Goal: Information Seeking & Learning: Learn about a topic

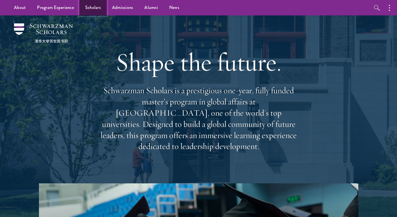
click at [100, 8] on link "Scholars" at bounding box center [93, 7] width 27 height 15
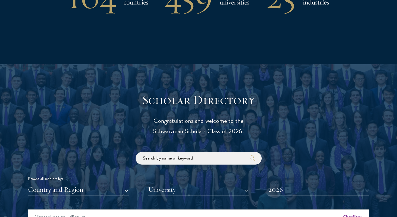
scroll to position [616, 0]
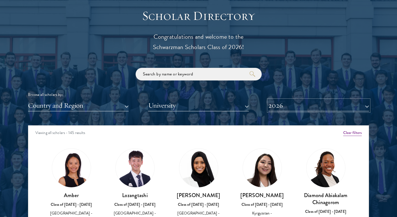
click at [291, 104] on button "2026" at bounding box center [318, 105] width 101 height 11
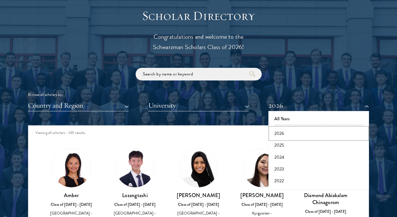
click at [286, 133] on button "2026" at bounding box center [318, 133] width 97 height 12
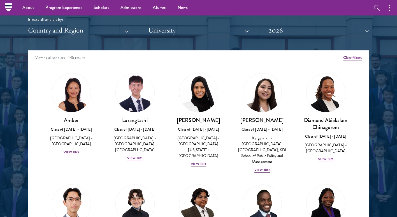
scroll to position [672, 0]
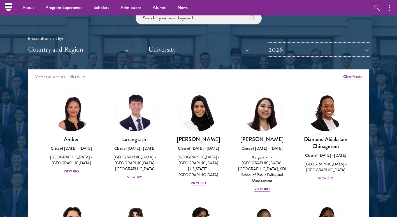
click at [279, 47] on button "2026" at bounding box center [318, 49] width 101 height 11
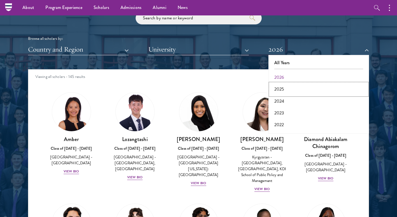
click at [283, 89] on button "2025" at bounding box center [318, 89] width 97 height 12
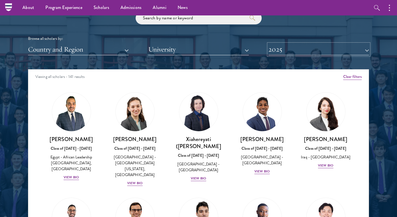
click at [287, 48] on button "2025" at bounding box center [318, 49] width 101 height 11
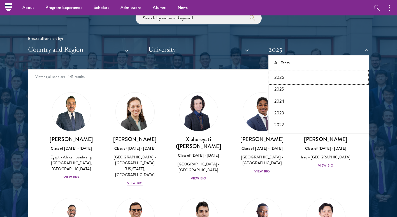
click at [281, 78] on button "2026" at bounding box center [318, 77] width 97 height 12
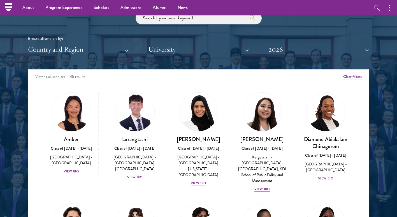
click at [73, 169] on div "View Bio" at bounding box center [71, 171] width 15 height 5
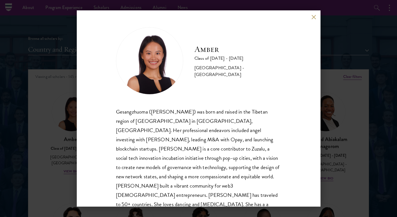
scroll to position [19, 0]
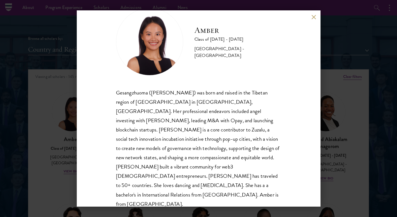
click at [310, 15] on div "Amber Class of [DATE] - [DATE] [GEOGRAPHIC_DATA] - [GEOGRAPHIC_DATA] Gesangzhuo…" at bounding box center [199, 108] width 244 height 196
click at [312, 18] on button at bounding box center [313, 17] width 5 height 5
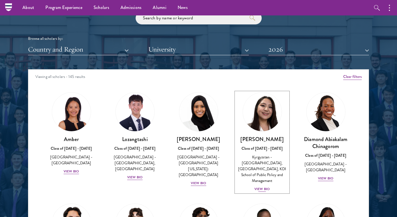
click at [262, 188] on div "View Bio" at bounding box center [261, 188] width 15 height 5
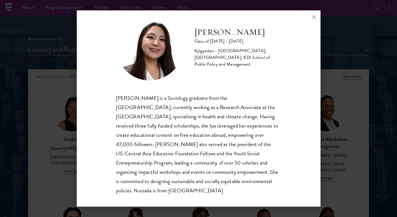
scroll to position [19, 0]
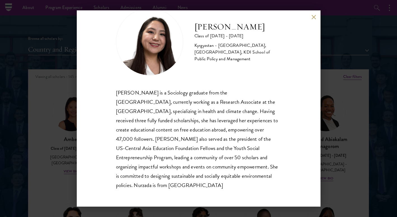
click at [314, 16] on button at bounding box center [313, 17] width 5 height 5
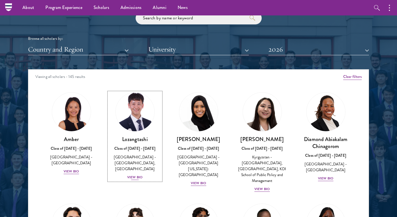
click at [132, 175] on div "View Bio" at bounding box center [134, 176] width 15 height 5
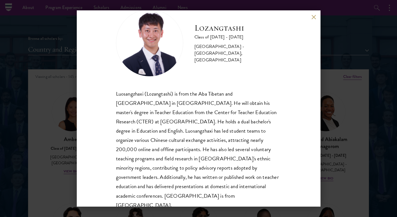
scroll to position [28, 0]
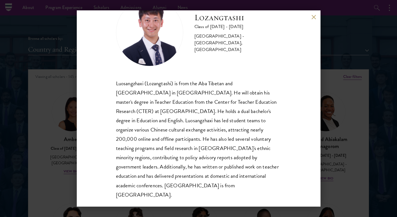
click at [310, 14] on div "Lozangtashi Class of [DATE] - [DATE] [GEOGRAPHIC_DATA] - [GEOGRAPHIC_DATA], [GE…" at bounding box center [199, 108] width 244 height 196
click at [312, 18] on button at bounding box center [313, 17] width 5 height 5
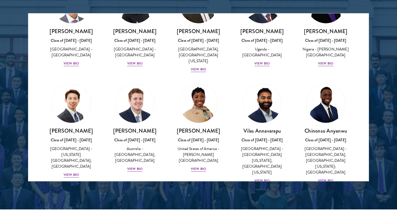
scroll to position [168, 0]
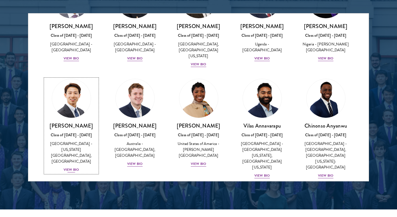
click at [71, 167] on div "View Bio" at bounding box center [71, 169] width 15 height 5
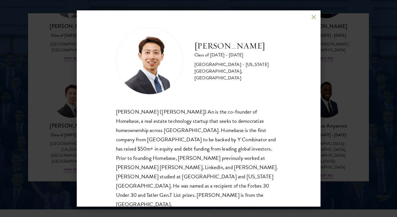
click at [316, 18] on button at bounding box center [313, 17] width 5 height 5
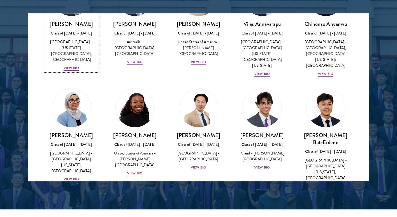
scroll to position [280, 0]
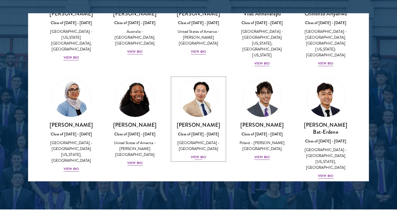
click at [197, 154] on div "View Bio" at bounding box center [198, 156] width 15 height 5
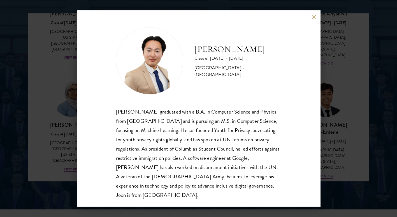
click at [314, 18] on button at bounding box center [313, 17] width 5 height 5
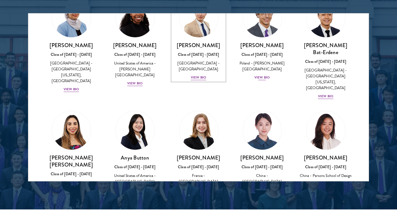
scroll to position [364, 0]
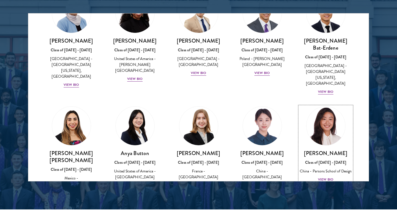
click at [319, 177] on div "View Bio" at bounding box center [325, 179] width 15 height 5
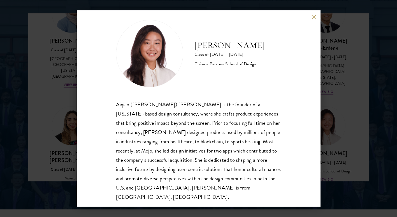
scroll to position [10, 0]
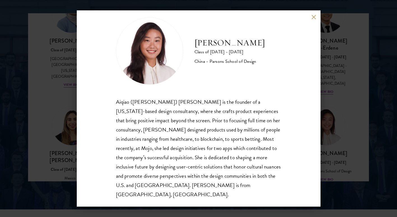
click at [311, 15] on button at bounding box center [313, 17] width 5 height 5
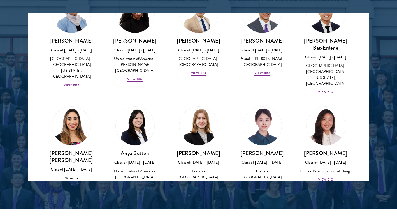
click at [78, 190] on div "View Bio" at bounding box center [71, 192] width 15 height 5
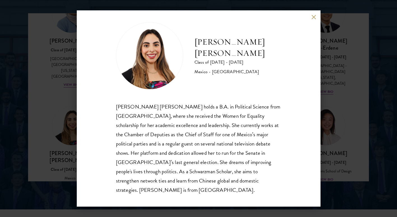
scroll to position [10, 0]
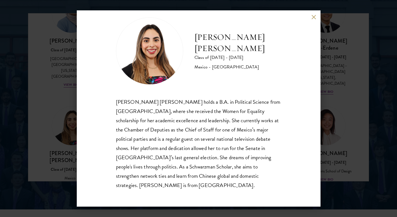
click at [314, 16] on button at bounding box center [313, 17] width 5 height 5
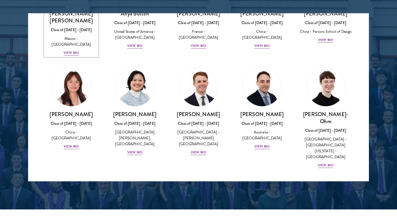
scroll to position [504, 0]
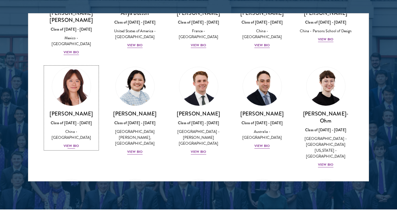
click at [75, 143] on div "View Bio" at bounding box center [71, 145] width 15 height 5
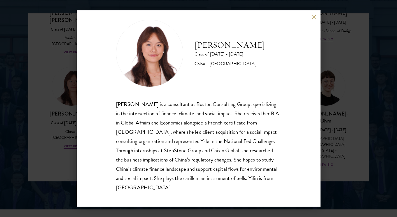
scroll to position [10, 0]
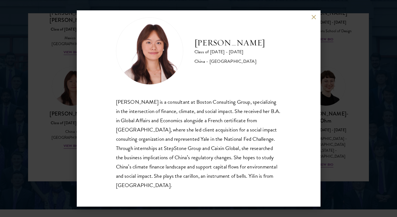
click at [312, 17] on button at bounding box center [313, 17] width 5 height 5
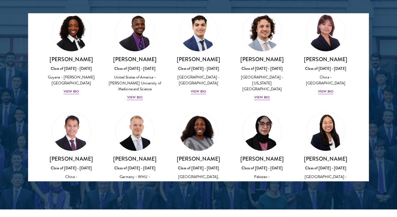
scroll to position [1008, 0]
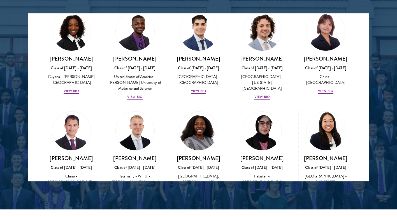
click at [320, 205] on div "View Bio" at bounding box center [325, 207] width 15 height 5
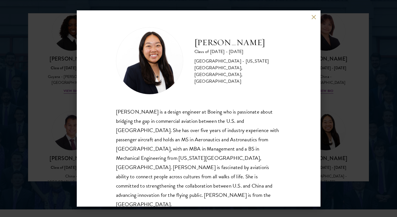
click at [312, 15] on button at bounding box center [313, 17] width 5 height 5
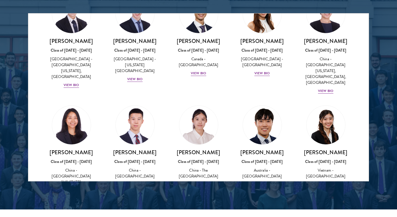
scroll to position [1512, 0]
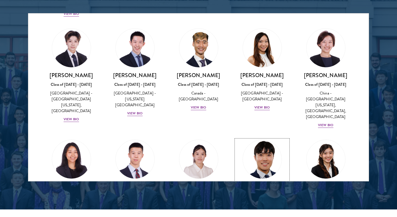
click at [259, 183] on div "[PERSON_NAME] Class of [DATE] - [DATE] [GEOGRAPHIC_DATA] - [GEOGRAPHIC_DATA] Vi…" at bounding box center [262, 202] width 52 height 39
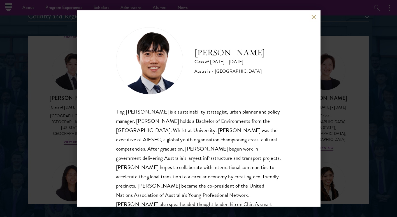
scroll to position [700, 0]
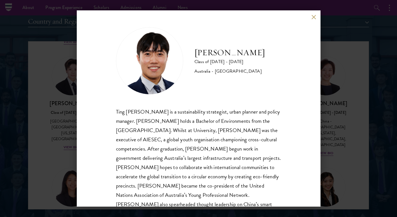
click at [314, 15] on button at bounding box center [313, 17] width 5 height 5
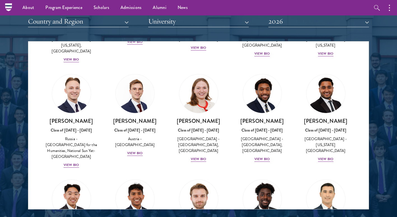
scroll to position [2660, 0]
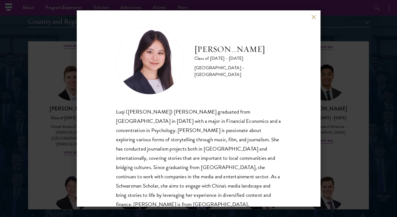
click at [313, 17] on button at bounding box center [313, 17] width 5 height 5
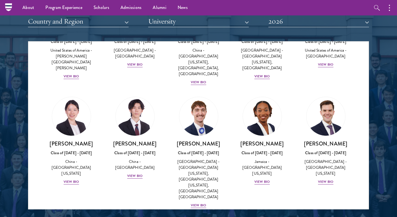
scroll to position [2771, 0]
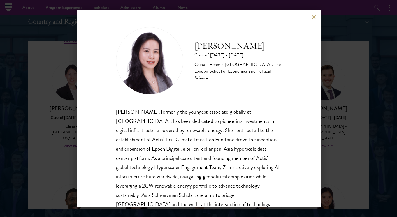
click at [314, 18] on button at bounding box center [313, 17] width 5 height 5
